Goal: Check status: Check status

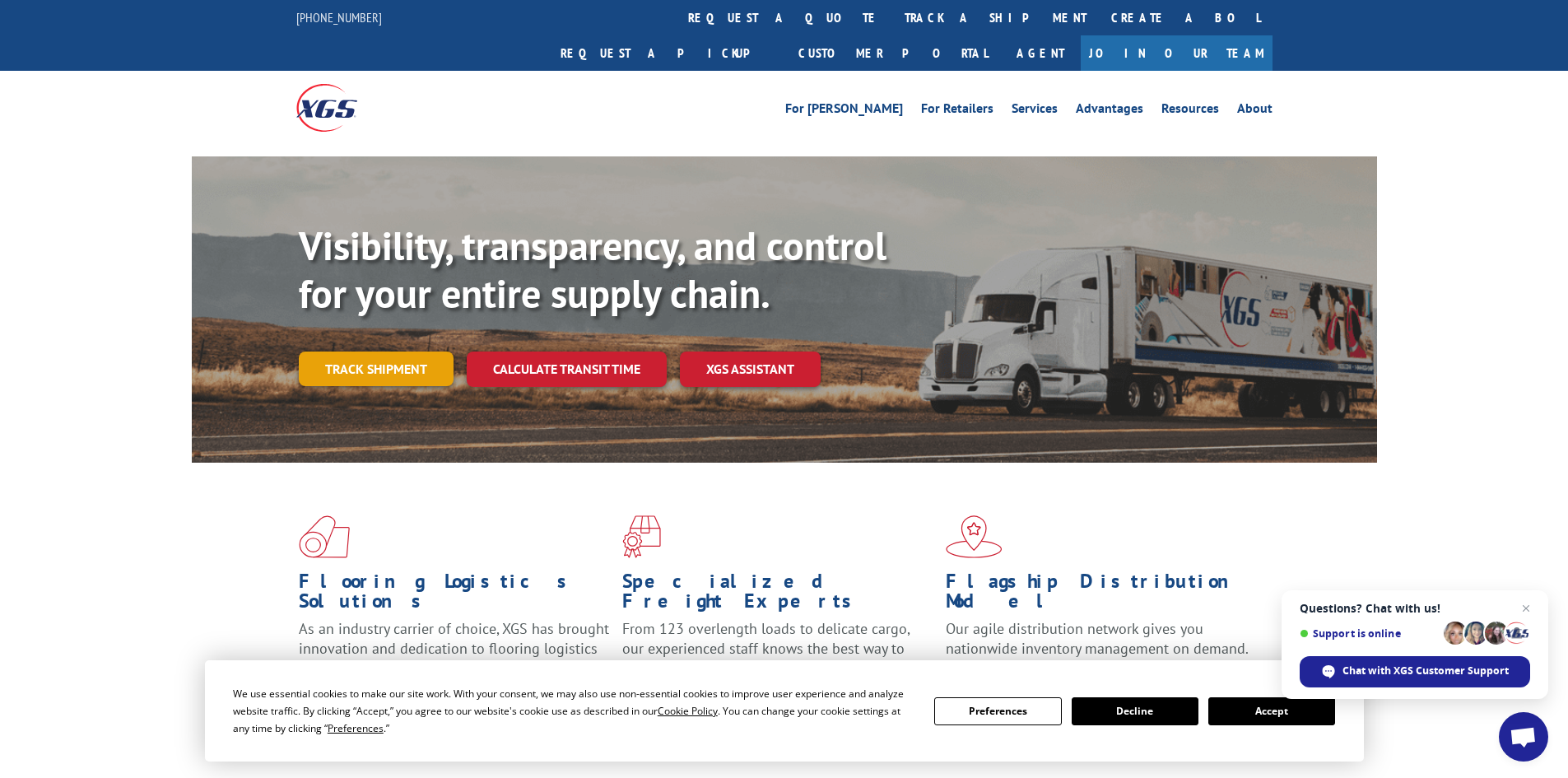
click at [346, 351] on link "Track shipment" at bounding box center [376, 368] width 155 height 34
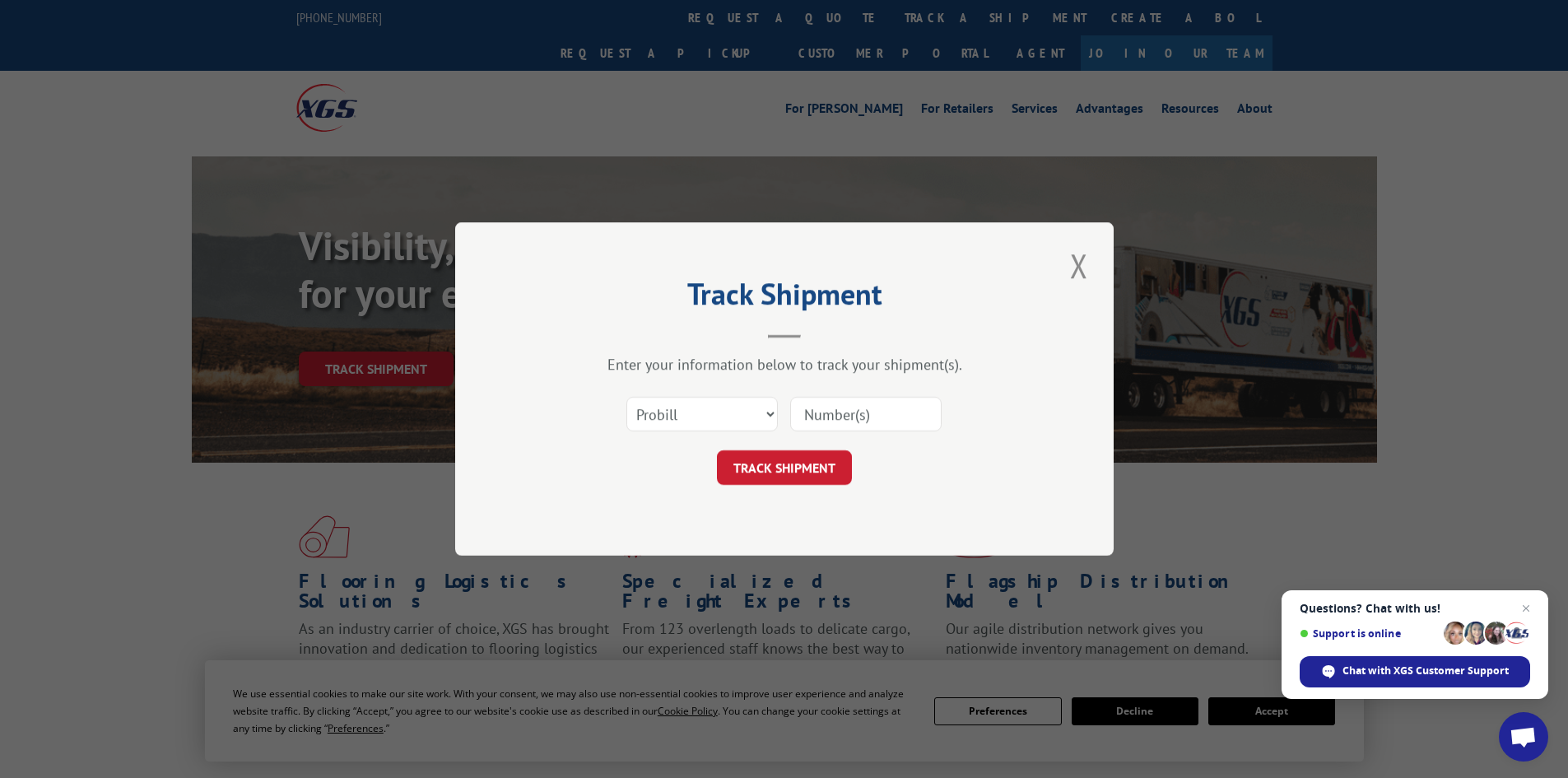
click at [904, 408] on input at bounding box center [866, 414] width 151 height 34
paste input "13543821"
type input "13543821"
click at [707, 416] on select "Select category... Probill BOL PO" at bounding box center [702, 414] width 151 height 34
select select "po"
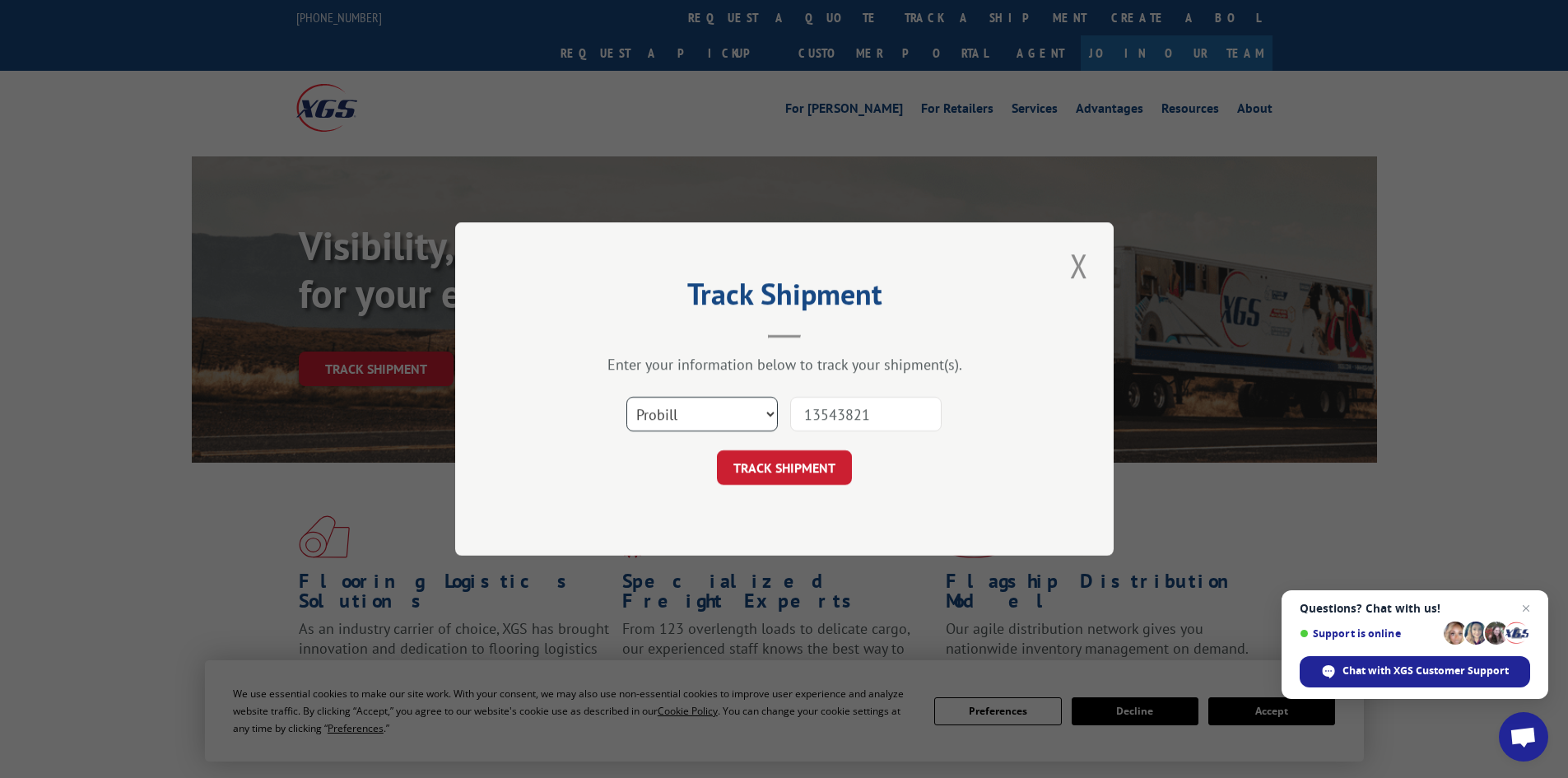
click at [627, 397] on select "Select category... Probill BOL PO" at bounding box center [702, 414] width 151 height 34
click at [815, 463] on button "TRACK SHIPMENT" at bounding box center [784, 467] width 135 height 34
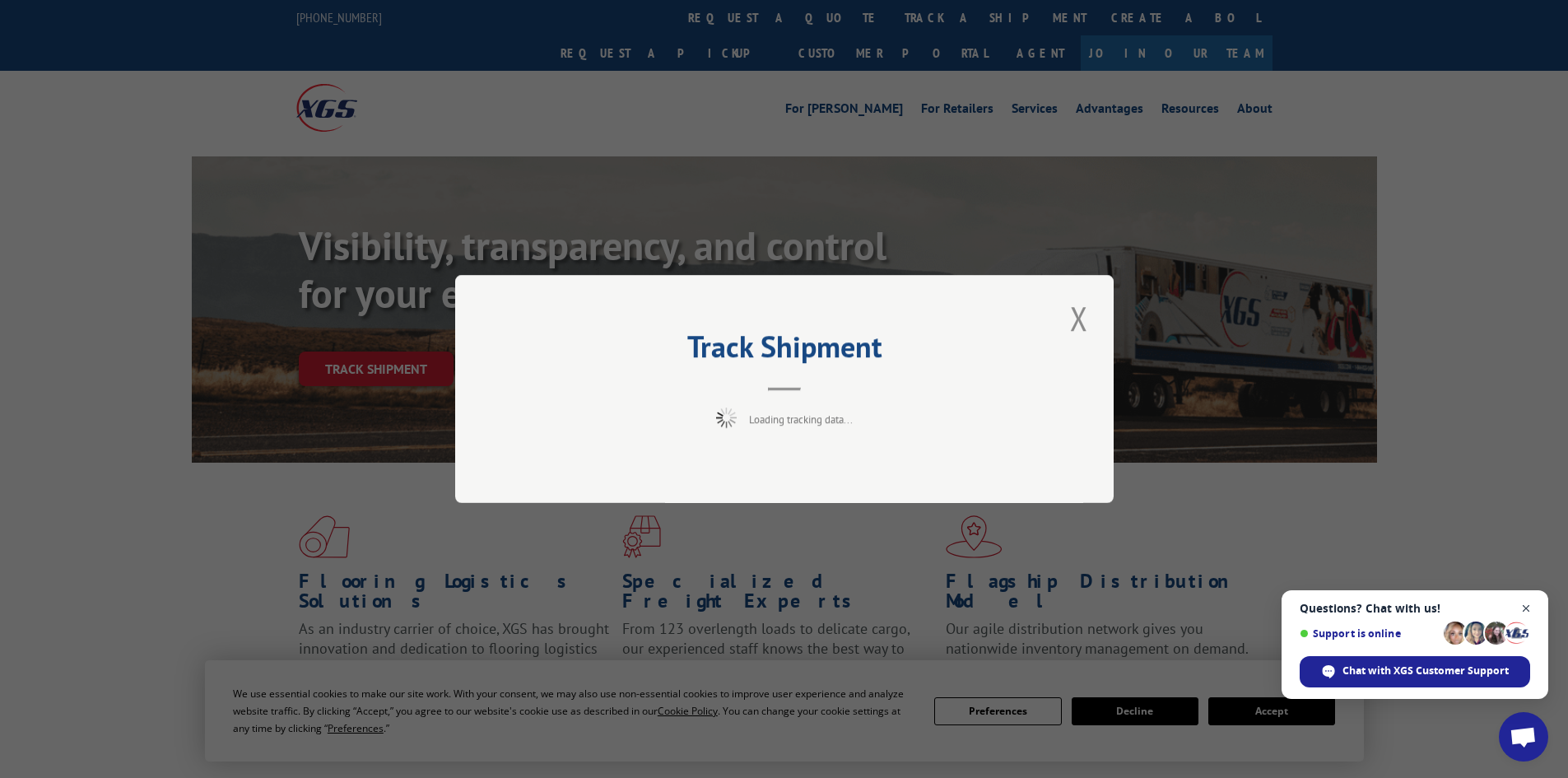
click at [1522, 602] on span "Open chat" at bounding box center [1526, 608] width 21 height 21
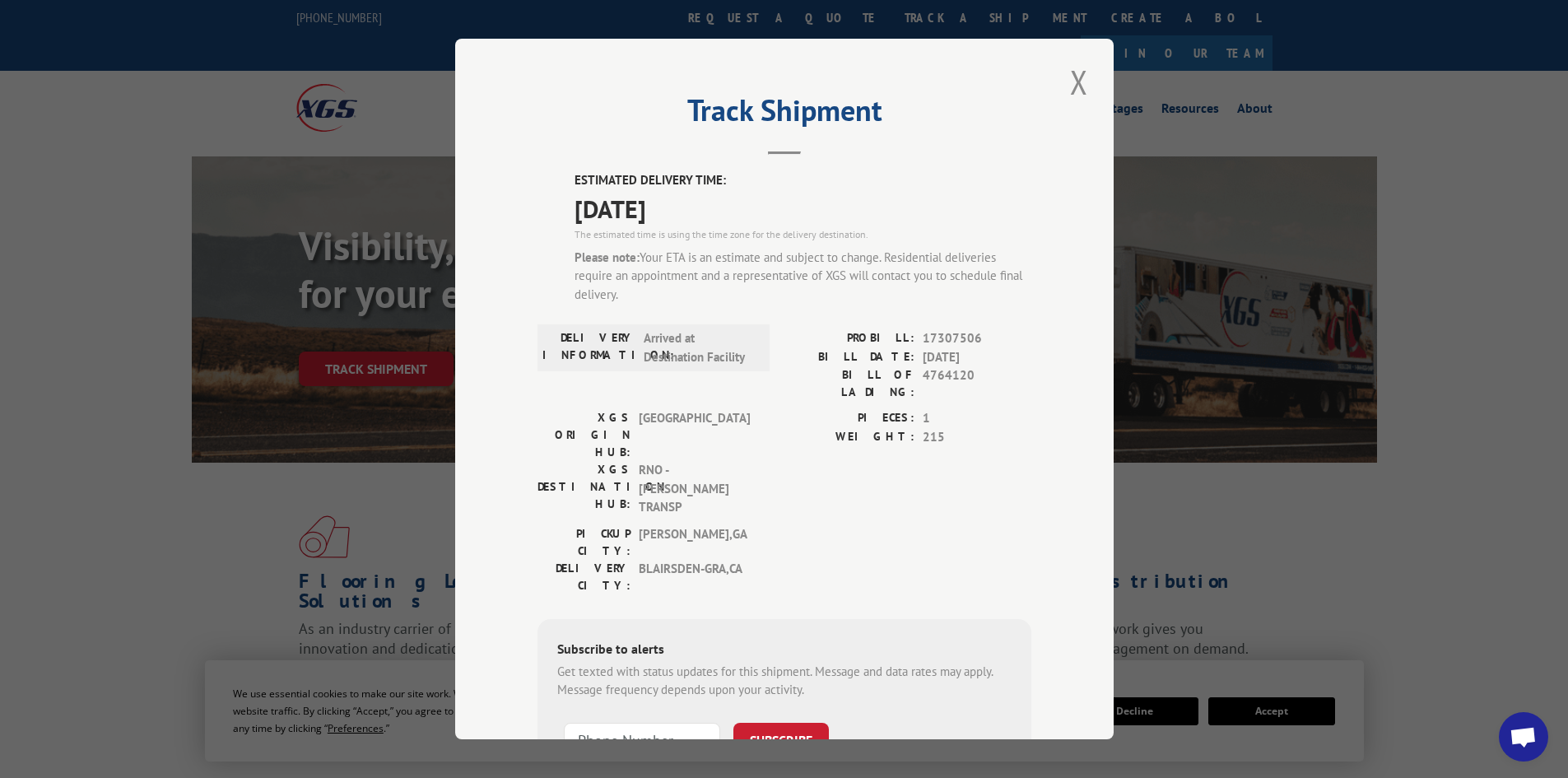
click at [948, 525] on div "PICKUP CITY: [GEOGRAPHIC_DATA] , [GEOGRAPHIC_DATA] DELIVERY CITY: [GEOGRAPHIC_D…" at bounding box center [784, 564] width 494 height 77
click at [954, 525] on div "PICKUP CITY: [GEOGRAPHIC_DATA] , [GEOGRAPHIC_DATA] DELIVERY CITY: [GEOGRAPHIC_D…" at bounding box center [784, 564] width 494 height 77
click at [1077, 77] on button "Close modal" at bounding box center [1078, 82] width 28 height 46
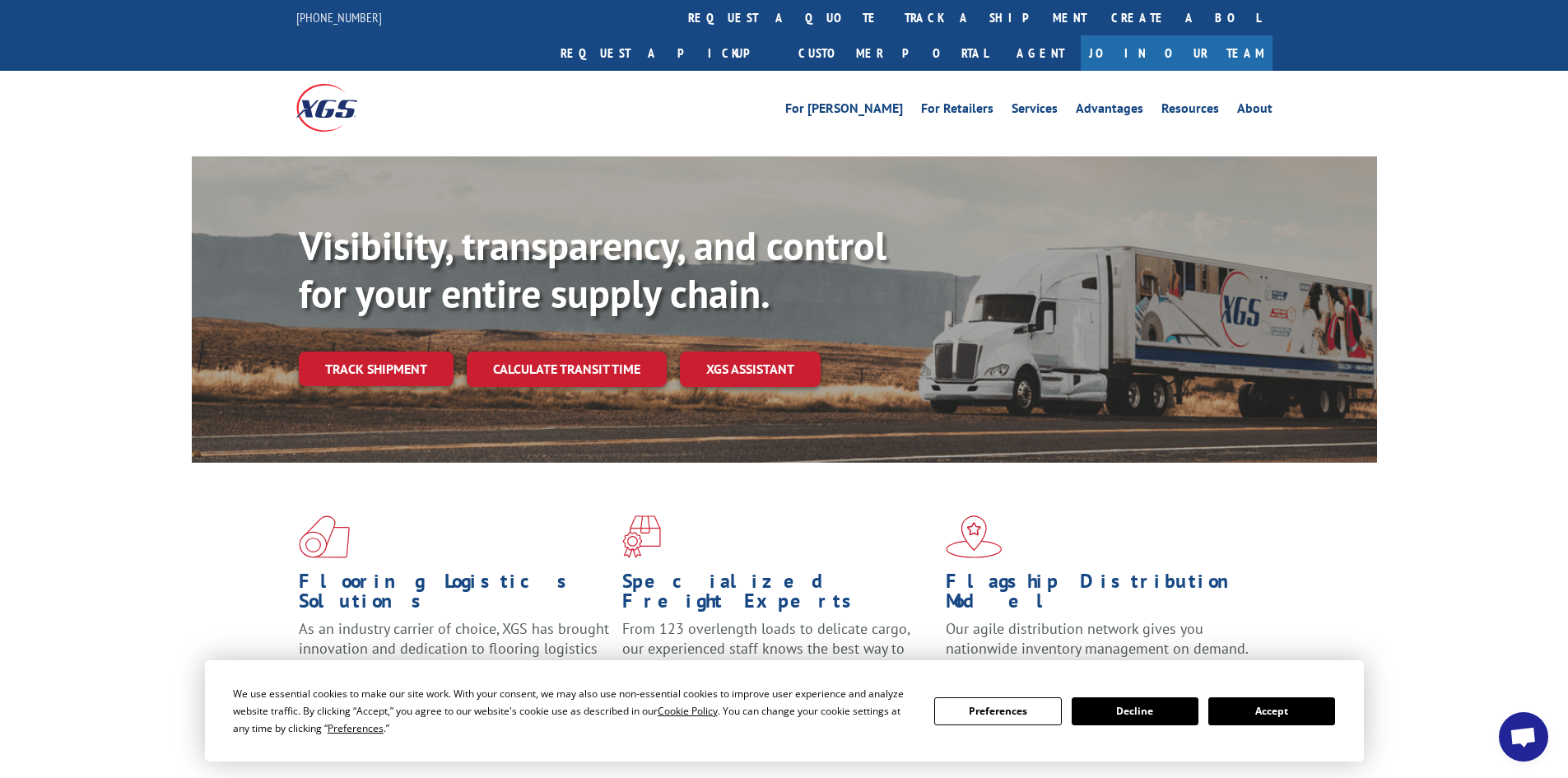
click at [1320, 561] on div "Flooring Logistics Solutions As an industry carrier of choice, XGS has brought …" at bounding box center [784, 613] width 1185 height 302
click at [1152, 699] on button "Decline" at bounding box center [1134, 711] width 127 height 28
